Goal: Navigation & Orientation: Find specific page/section

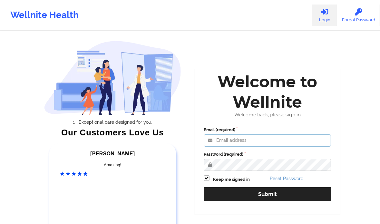
click at [241, 137] on input "Email (required)" at bounding box center [267, 141] width 127 height 12
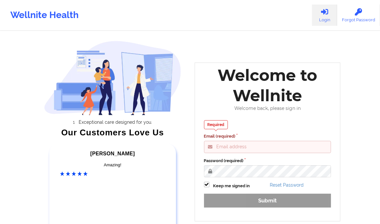
type input "[PERSON_NAME][EMAIL_ADDRESS][DOMAIN_NAME]"
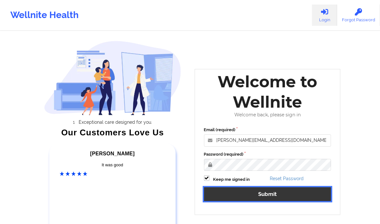
click at [268, 191] on button "Submit" at bounding box center [267, 194] width 127 height 14
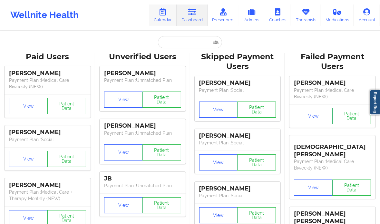
click at [166, 18] on link "Calendar" at bounding box center [163, 15] width 28 height 21
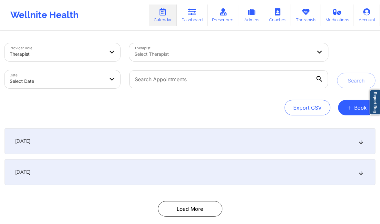
click at [86, 111] on div "Export CSV + Book" at bounding box center [190, 107] width 371 height 15
click at [221, 47] on div "Select Therapist" at bounding box center [214, 52] width 171 height 18
click at [187, 120] on div "Provider Role Therapist Therapist Select Therapist Date Select Date Search Expo…" at bounding box center [190, 132] width 380 height 201
click at [235, 19] on link "Prescribers" at bounding box center [224, 15] width 32 height 21
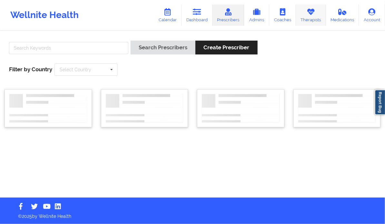
click at [315, 21] on link "Therapists" at bounding box center [311, 15] width 30 height 21
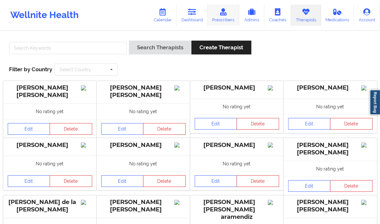
click at [223, 22] on link "Prescribers" at bounding box center [224, 15] width 32 height 21
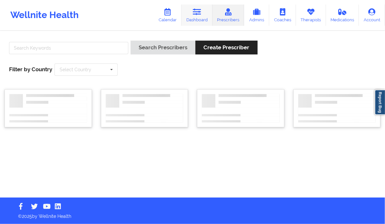
click at [197, 17] on link "Dashboard" at bounding box center [197, 15] width 31 height 21
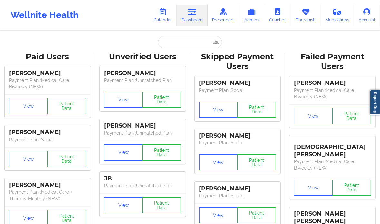
click at [197, 17] on link "Dashboard" at bounding box center [192, 15] width 31 height 21
click at [27, 111] on button "View" at bounding box center [28, 106] width 39 height 16
click at [71, 106] on button "Patient Data" at bounding box center [66, 106] width 39 height 16
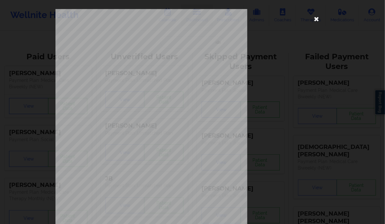
click at [315, 24] on icon at bounding box center [317, 19] width 10 height 10
